Goal: Task Accomplishment & Management: Use online tool/utility

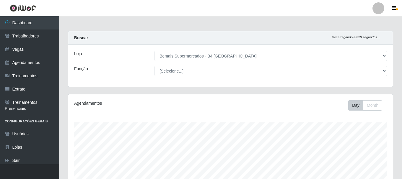
select select "404"
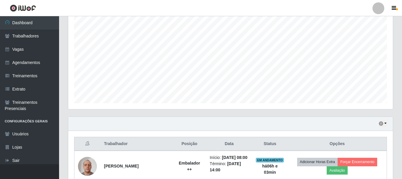
scroll to position [123, 325]
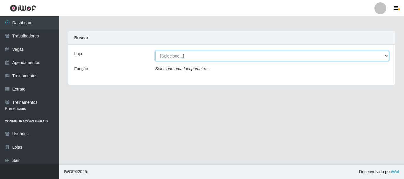
click at [172, 57] on select "[Selecione...] Bemais Supermercados - B4 [GEOGRAPHIC_DATA]" at bounding box center [272, 56] width 234 height 10
select select "404"
click at [155, 51] on select "[Selecione...] Bemais Supermercados - B4 [GEOGRAPHIC_DATA]" at bounding box center [272, 56] width 234 height 10
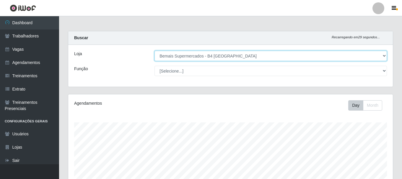
scroll to position [123, 325]
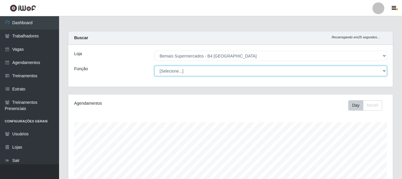
click at [186, 74] on select "[Selecione...] ASG ASG + ASG ++ Auxiliar de Estacionamento Auxiliar de Estacion…" at bounding box center [271, 71] width 233 height 10
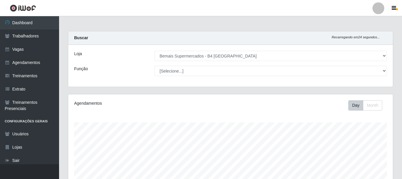
click at [148, 72] on div "Função" at bounding box center [110, 71] width 80 height 10
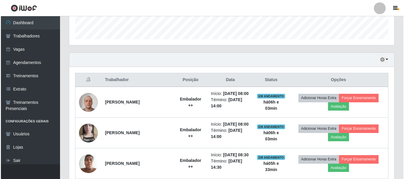
scroll to position [236, 0]
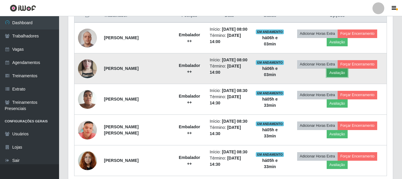
click at [343, 77] on button "Avaliação" at bounding box center [337, 73] width 21 height 8
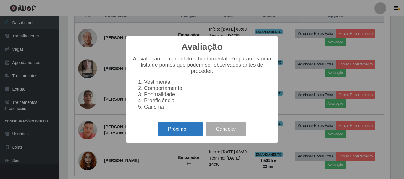
click at [189, 135] on button "Próximo →" at bounding box center [180, 129] width 45 height 14
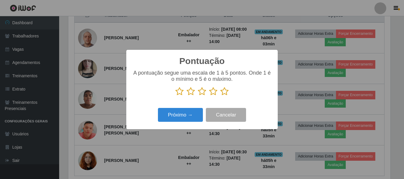
scroll to position [295422, 295222]
click at [224, 92] on icon at bounding box center [224, 91] width 8 height 9
click at [220, 96] on input "radio" at bounding box center [220, 96] width 0 height 0
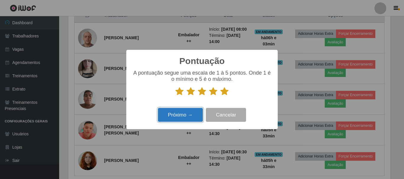
click at [193, 117] on button "Próximo →" at bounding box center [180, 115] width 45 height 14
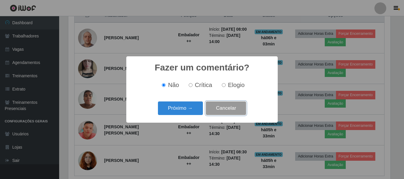
click at [215, 112] on button "Cancelar" at bounding box center [226, 109] width 40 height 14
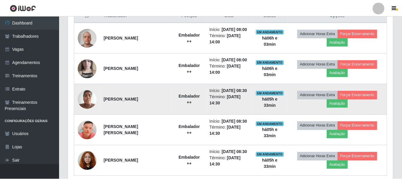
scroll to position [123, 325]
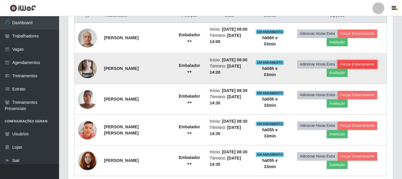
click at [355, 69] on button "Forçar Encerramento" at bounding box center [358, 64] width 40 height 8
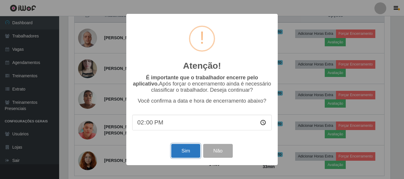
click at [184, 155] on button "Sim" at bounding box center [185, 151] width 29 height 14
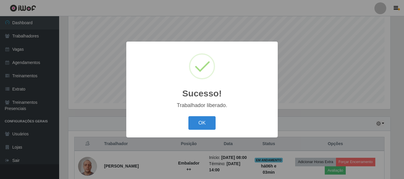
click at [188, 116] on button "OK" at bounding box center [201, 123] width 27 height 14
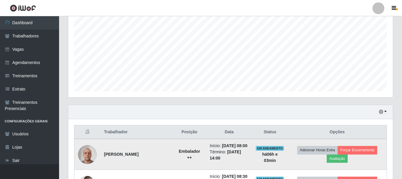
scroll to position [137, 0]
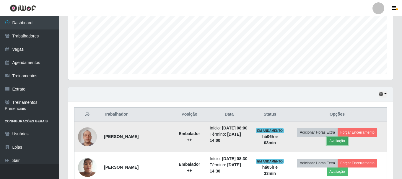
click at [335, 143] on button "Avaliação" at bounding box center [337, 141] width 21 height 8
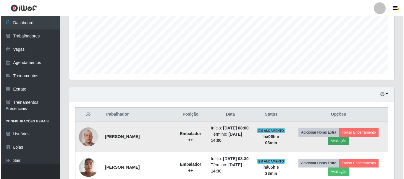
scroll to position [123, 322]
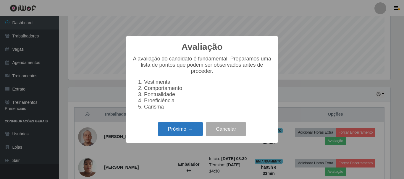
click at [181, 136] on button "Próximo →" at bounding box center [180, 129] width 45 height 14
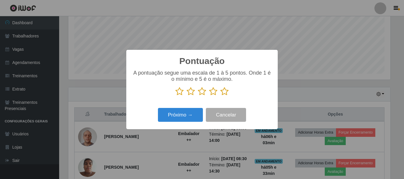
scroll to position [295422, 295222]
click at [227, 93] on icon at bounding box center [224, 91] width 8 height 9
click at [220, 96] on input "radio" at bounding box center [220, 96] width 0 height 0
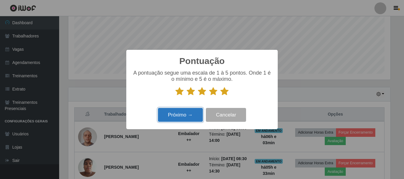
click at [176, 121] on button "Próximo →" at bounding box center [180, 115] width 45 height 14
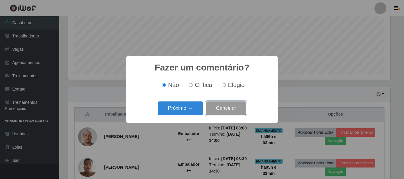
click at [228, 108] on button "Cancelar" at bounding box center [226, 109] width 40 height 14
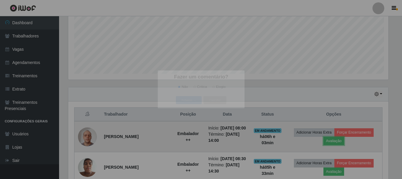
scroll to position [123, 325]
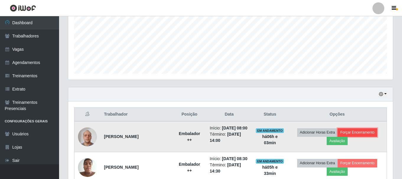
click at [351, 132] on button "Forçar Encerramento" at bounding box center [358, 133] width 40 height 8
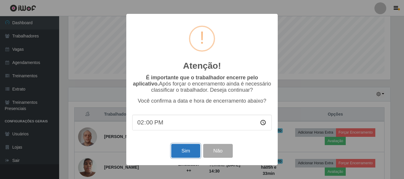
click at [182, 154] on button "Sim" at bounding box center [185, 151] width 29 height 14
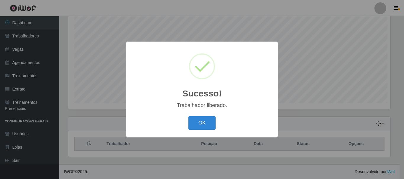
scroll to position [0, 0]
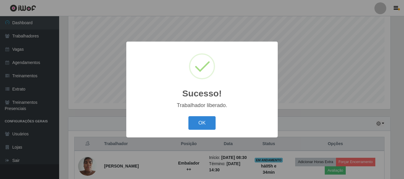
click at [188, 116] on button "OK" at bounding box center [201, 123] width 27 height 14
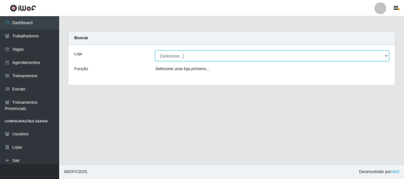
click at [191, 57] on select "[Selecione...] Bemais Supermercados - B4 [GEOGRAPHIC_DATA]" at bounding box center [272, 56] width 234 height 10
click at [194, 55] on select "[Selecione...] Bemais Supermercados - B4 [GEOGRAPHIC_DATA]" at bounding box center [272, 56] width 234 height 10
select select "404"
click at [155, 51] on select "[Selecione...] Bemais Supermercados - B4 [GEOGRAPHIC_DATA]" at bounding box center [272, 56] width 234 height 10
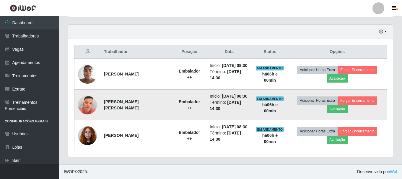
scroll to position [219, 0]
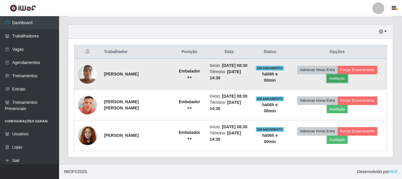
click at [334, 74] on button "Avaliação" at bounding box center [337, 78] width 21 height 8
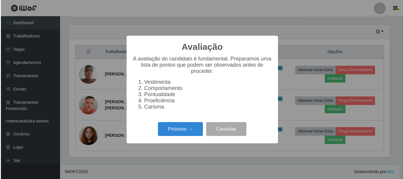
scroll to position [123, 322]
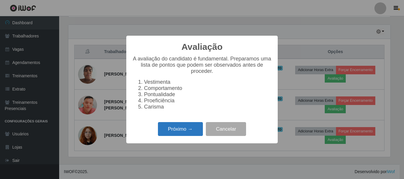
click at [172, 134] on button "Próximo →" at bounding box center [180, 129] width 45 height 14
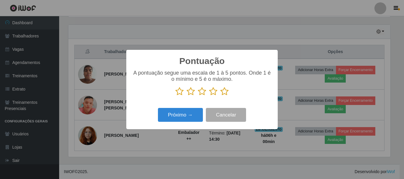
click at [222, 94] on icon at bounding box center [224, 91] width 8 height 9
click at [220, 96] on input "radio" at bounding box center [220, 96] width 0 height 0
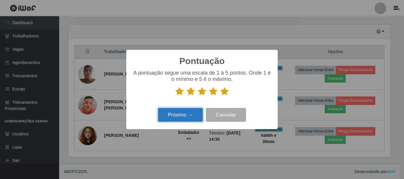
click at [197, 114] on button "Próximo →" at bounding box center [180, 115] width 45 height 14
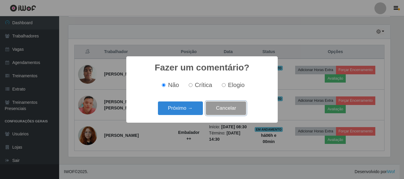
click at [238, 106] on button "Cancelar" at bounding box center [226, 109] width 40 height 14
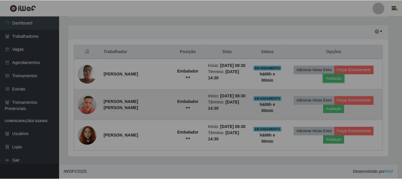
scroll to position [123, 325]
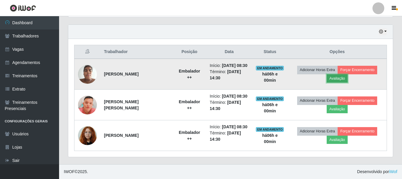
click at [340, 74] on button "Avaliação" at bounding box center [337, 78] width 21 height 8
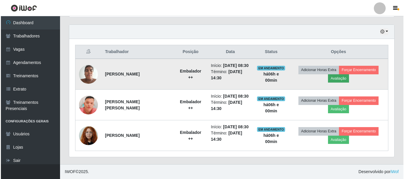
scroll to position [123, 322]
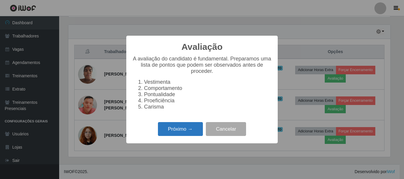
click at [168, 129] on button "Próximo →" at bounding box center [180, 129] width 45 height 14
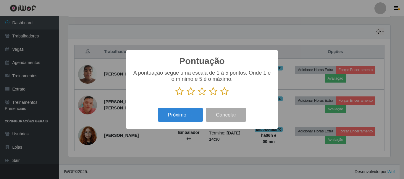
click at [225, 94] on icon at bounding box center [224, 91] width 8 height 9
click at [220, 96] on input "radio" at bounding box center [220, 96] width 0 height 0
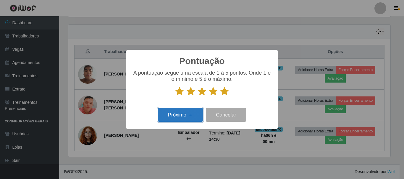
click at [186, 122] on button "Próximo →" at bounding box center [180, 115] width 45 height 14
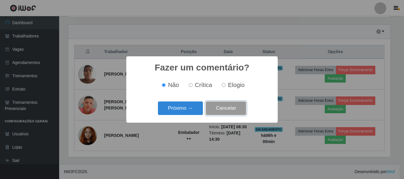
click at [216, 113] on button "Cancelar" at bounding box center [226, 109] width 40 height 14
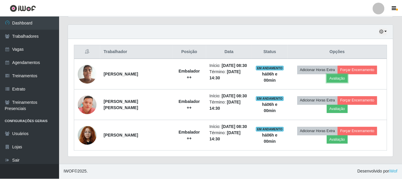
scroll to position [123, 325]
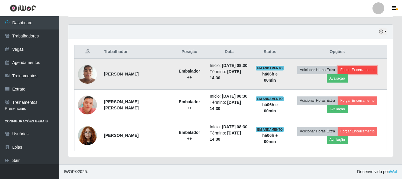
click at [367, 66] on button "Forçar Encerramento" at bounding box center [358, 70] width 40 height 8
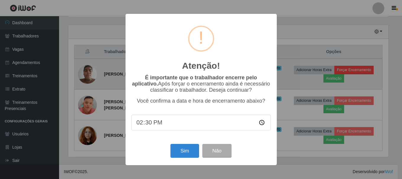
scroll to position [123, 322]
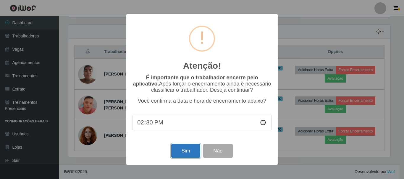
click at [188, 156] on button "Sim" at bounding box center [185, 151] width 29 height 14
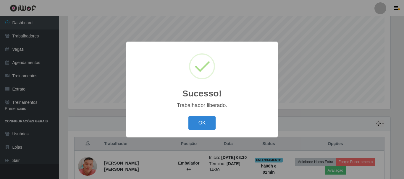
click at [188, 116] on button "OK" at bounding box center [201, 123] width 27 height 14
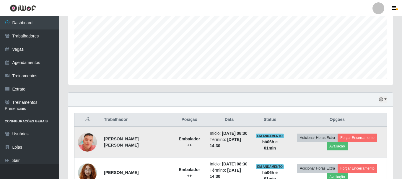
scroll to position [167, 0]
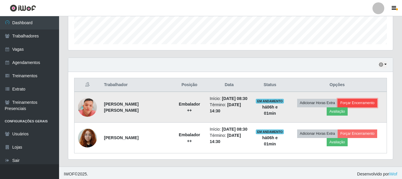
click at [357, 104] on button "Forçar Encerramento" at bounding box center [358, 103] width 40 height 8
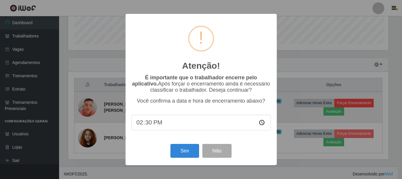
scroll to position [123, 322]
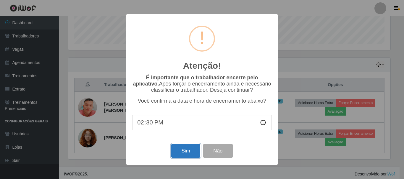
click at [181, 152] on button "Sim" at bounding box center [185, 151] width 29 height 14
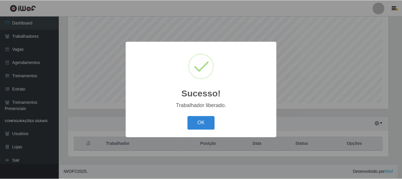
scroll to position [0, 0]
click at [188, 116] on button "OK" at bounding box center [201, 123] width 27 height 14
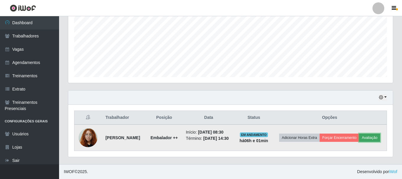
click at [359, 141] on button "Avaliação" at bounding box center [369, 138] width 21 height 8
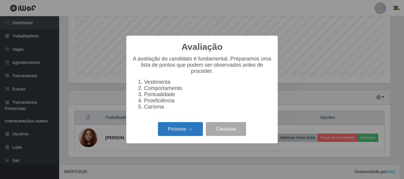
click at [189, 127] on button "Próximo →" at bounding box center [180, 129] width 45 height 14
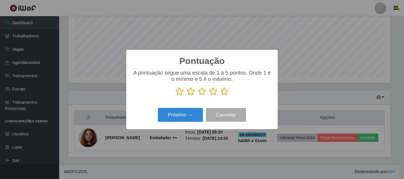
click at [224, 94] on icon at bounding box center [224, 91] width 8 height 9
click at [220, 96] on input "radio" at bounding box center [220, 96] width 0 height 0
click at [192, 107] on div "Próximo → Cancelar" at bounding box center [201, 115] width 139 height 17
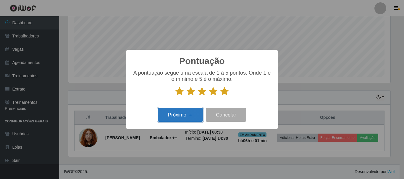
click at [191, 113] on button "Próximo →" at bounding box center [180, 115] width 45 height 14
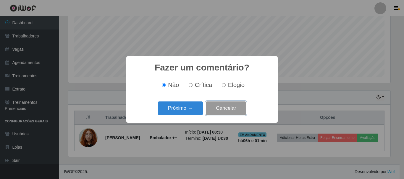
click at [227, 113] on button "Cancelar" at bounding box center [226, 109] width 40 height 14
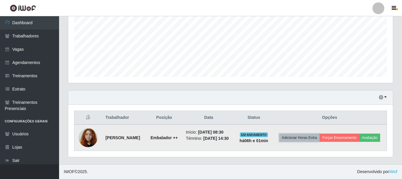
click at [320, 134] on button "Adicionar Horas Extra" at bounding box center [299, 138] width 40 height 8
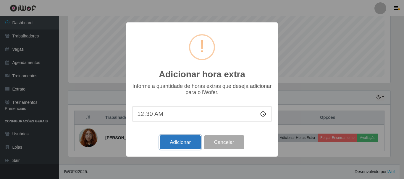
click at [184, 144] on button "Adicionar" at bounding box center [180, 143] width 41 height 14
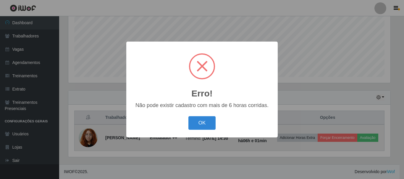
click at [183, 144] on div "Erro! × Não pode existir cadastro com mais de 6 horas corridas. OK Cancel" at bounding box center [202, 89] width 404 height 179
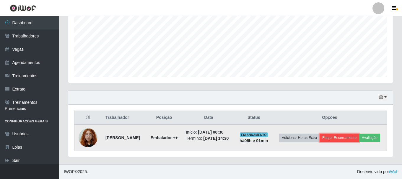
click at [354, 134] on button "Forçar Encerramento" at bounding box center [340, 138] width 40 height 8
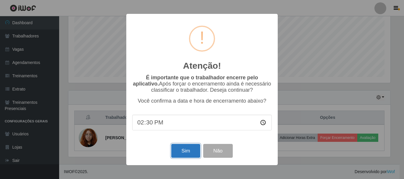
click at [181, 151] on button "Sim" at bounding box center [185, 151] width 29 height 14
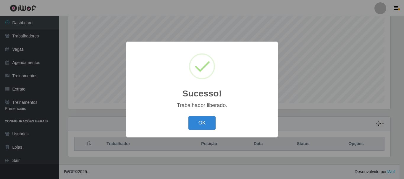
click at [188, 116] on button "OK" at bounding box center [201, 123] width 27 height 14
